Goal: Obtain resource: Download file/media

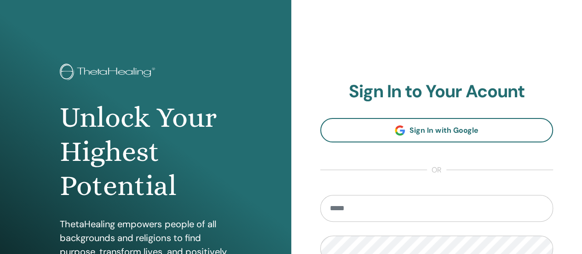
type input "**********"
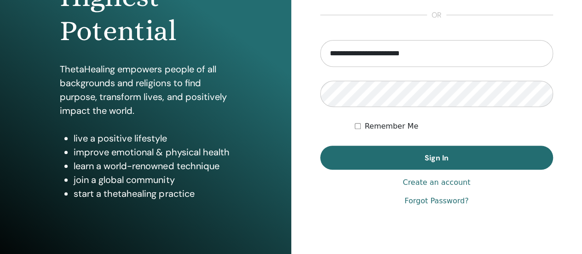
scroll to position [155, 0]
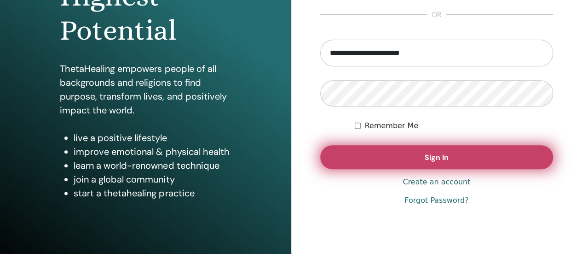
click at [433, 159] on span "Sign In" at bounding box center [437, 157] width 24 height 10
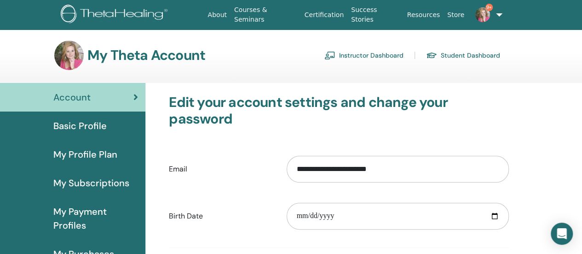
click at [354, 54] on link "Instructor Dashboard" at bounding box center [364, 55] width 79 height 15
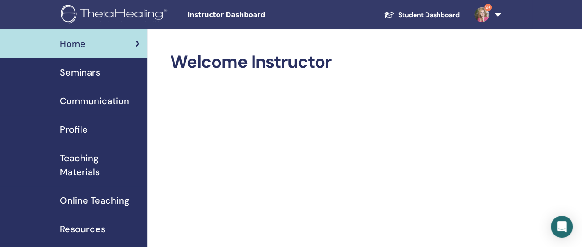
click at [75, 158] on span "Teaching Materials" at bounding box center [100, 165] width 80 height 28
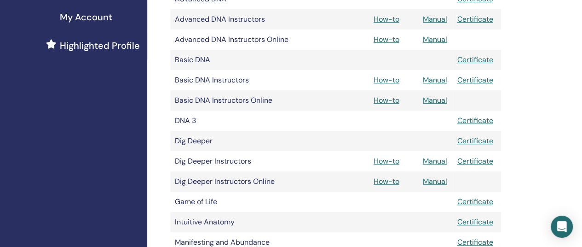
scroll to position [245, 0]
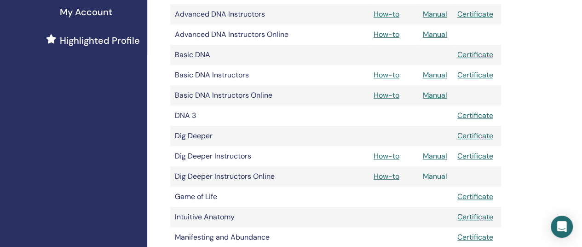
click at [435, 177] on link "Manual" at bounding box center [435, 176] width 24 height 10
